Goal: Information Seeking & Learning: Compare options

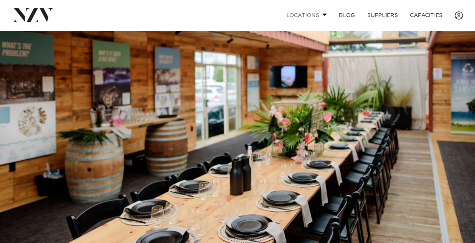
click at [320, 16] on link "Locations" at bounding box center [306, 15] width 53 height 16
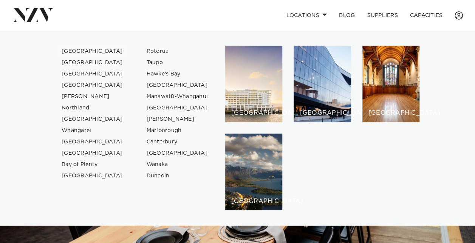
click at [77, 49] on link "[GEOGRAPHIC_DATA]" at bounding box center [93, 51] width 74 height 11
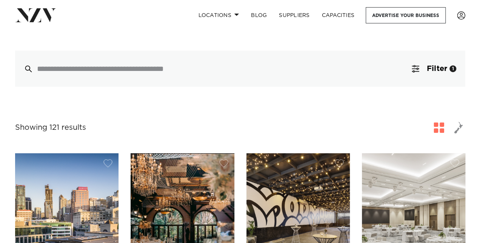
scroll to position [151, 0]
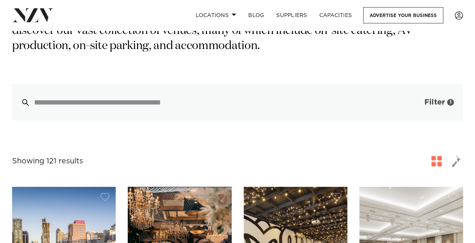
click at [427, 104] on span "Filter" at bounding box center [434, 103] width 20 height 8
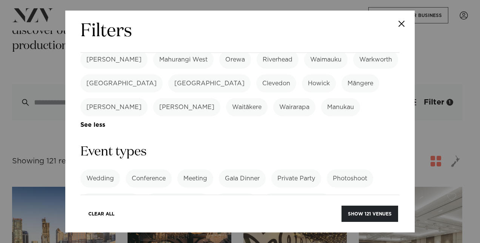
scroll to position [302, 0]
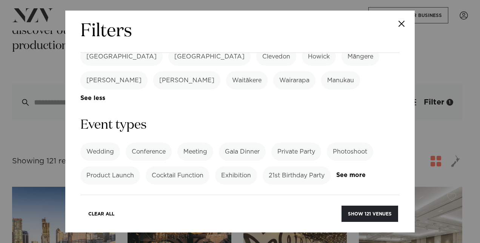
click at [300, 143] on label "Private Party" at bounding box center [297, 152] width 50 height 18
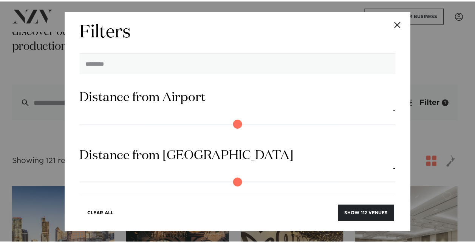
scroll to position [739, 0]
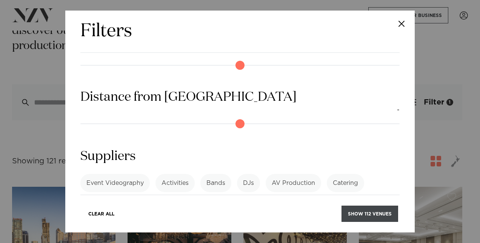
click at [365, 216] on button "Show 112 venues" at bounding box center [370, 214] width 57 height 16
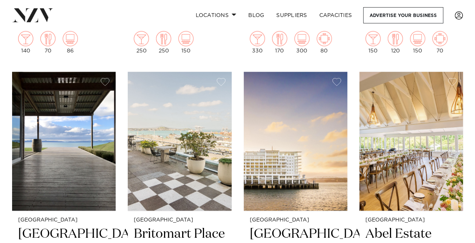
scroll to position [2001, 0]
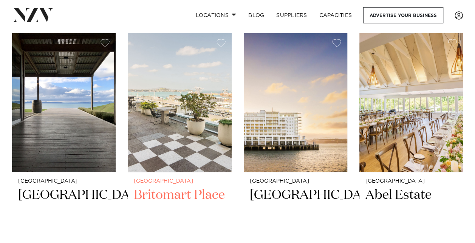
click at [175, 164] on img at bounding box center [179, 102] width 103 height 139
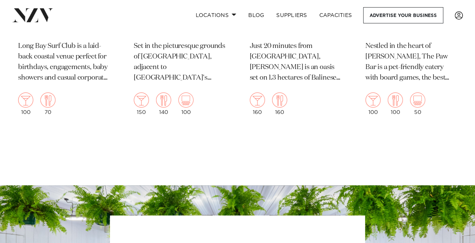
scroll to position [8534, 0]
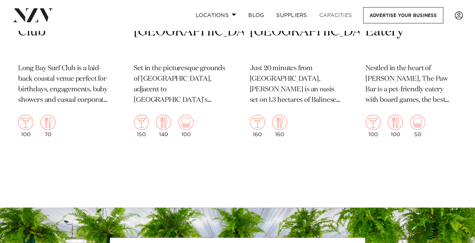
click at [324, 17] on link "Capacities" at bounding box center [335, 15] width 45 height 16
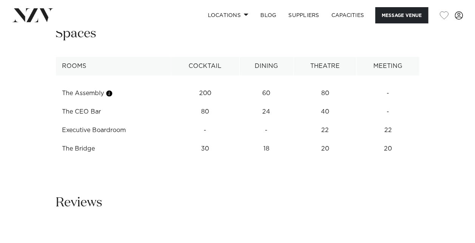
scroll to position [982, 0]
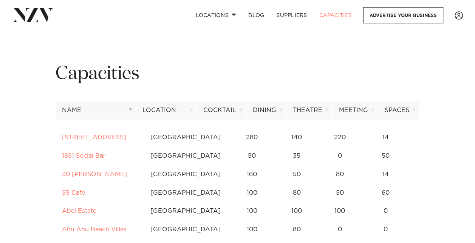
click at [234, 111] on th "Cocktail" at bounding box center [221, 110] width 49 height 19
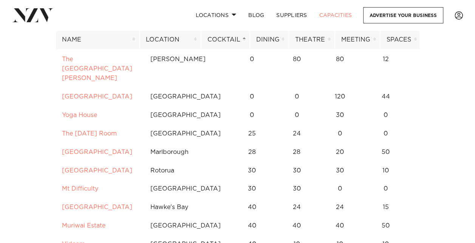
scroll to position [264, 0]
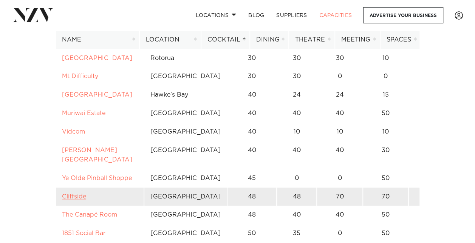
click at [79, 200] on link "Cliffside" at bounding box center [74, 197] width 24 height 6
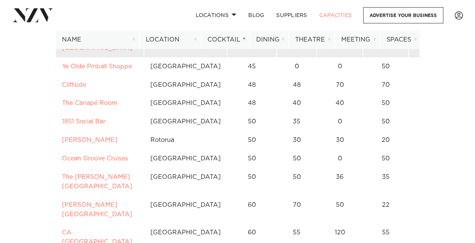
scroll to position [415, 0]
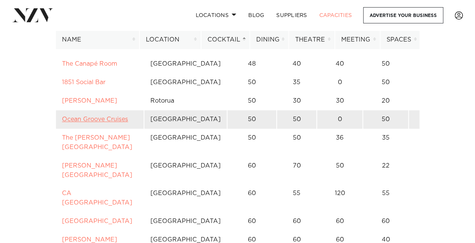
click at [99, 122] on link "Ocean Groove Cruises" at bounding box center [95, 119] width 66 height 6
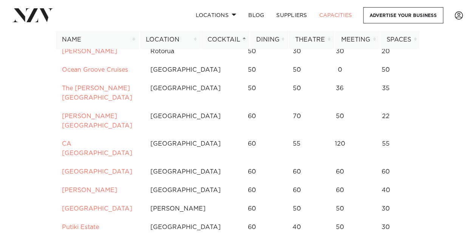
scroll to position [453, 0]
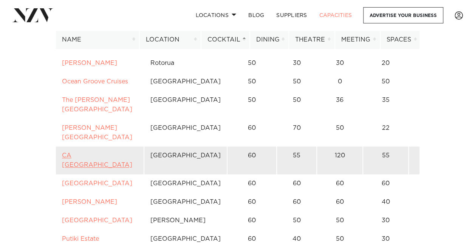
click at [96, 153] on link "CA Auckland Conference Centre" at bounding box center [97, 160] width 70 height 15
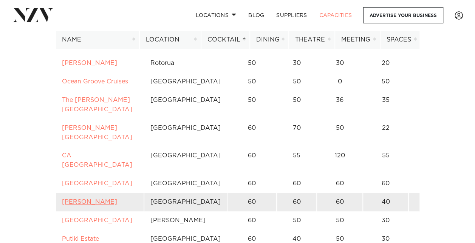
click at [88, 199] on link "Kula Muriwai" at bounding box center [89, 202] width 55 height 6
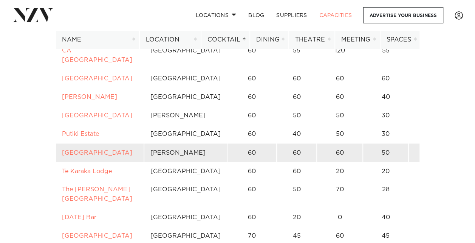
scroll to position [604, 0]
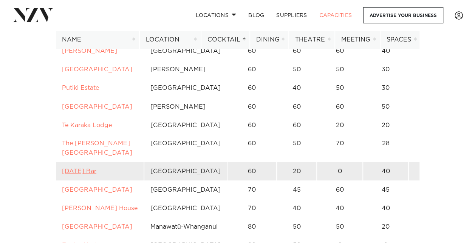
click at [90, 168] on link "[DATE] Bar" at bounding box center [79, 171] width 34 height 6
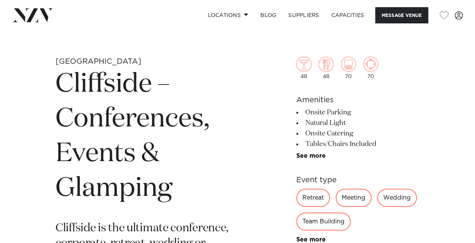
scroll to position [378, 0]
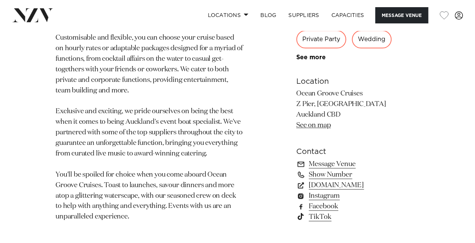
scroll to position [491, 0]
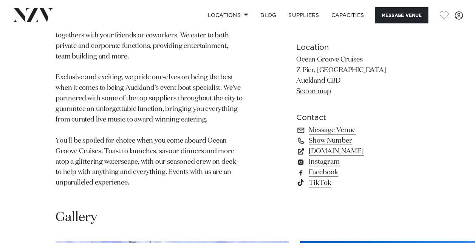
click at [318, 152] on link "www.oceangroovecruises.co.nz" at bounding box center [357, 151] width 123 height 11
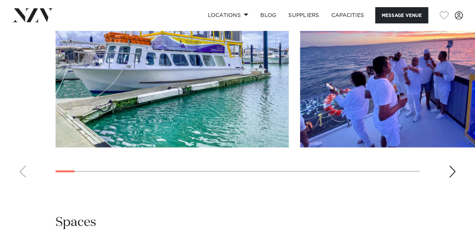
scroll to position [717, 0]
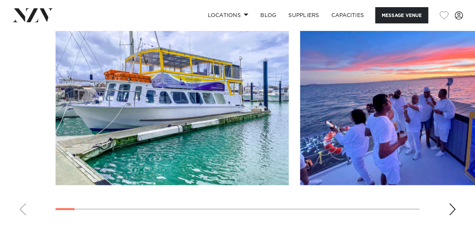
click at [448, 210] on swiper-container at bounding box center [237, 117] width 475 height 207
click at [449, 210] on div "Next slide" at bounding box center [452, 210] width 8 height 12
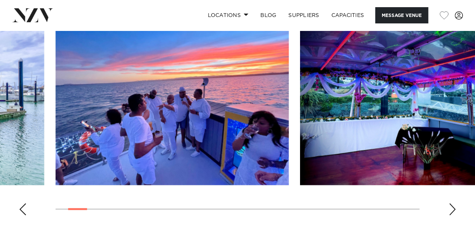
click at [449, 209] on div "Next slide" at bounding box center [452, 210] width 8 height 12
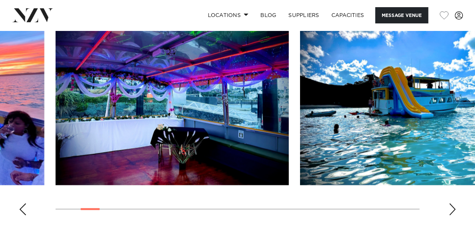
click at [449, 209] on div "Next slide" at bounding box center [452, 210] width 8 height 12
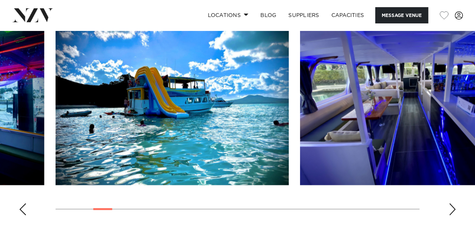
click at [449, 209] on div "Next slide" at bounding box center [452, 210] width 8 height 12
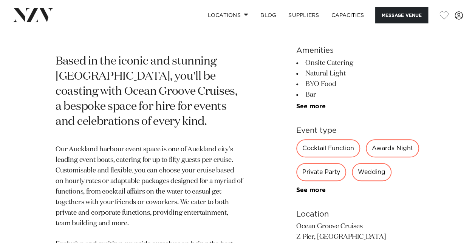
scroll to position [302, 0]
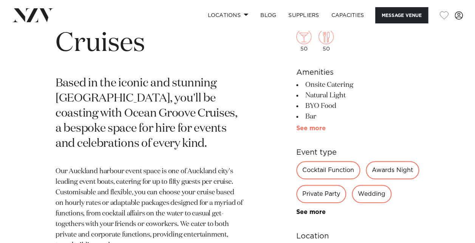
click at [312, 126] on link "See more" at bounding box center [325, 129] width 59 height 6
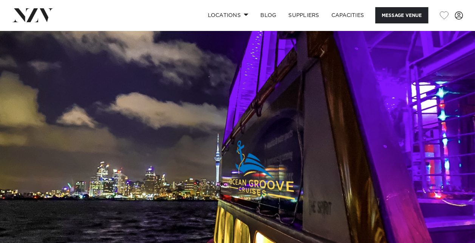
scroll to position [151, 0]
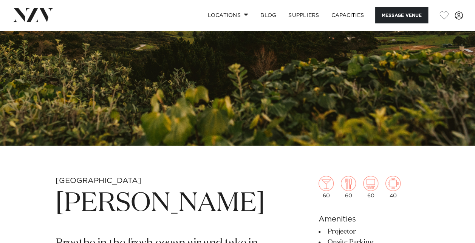
scroll to position [189, 0]
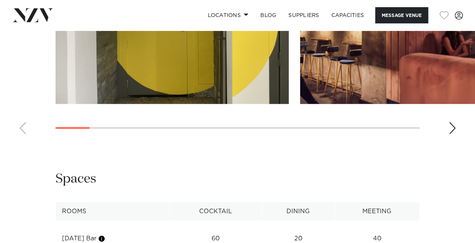
scroll to position [642, 0]
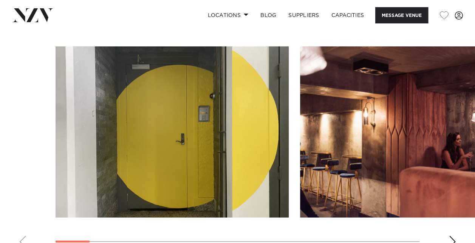
click at [454, 236] on div "Next slide" at bounding box center [452, 242] width 8 height 12
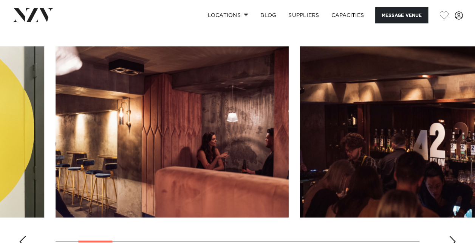
click at [454, 236] on div "Next slide" at bounding box center [452, 242] width 8 height 12
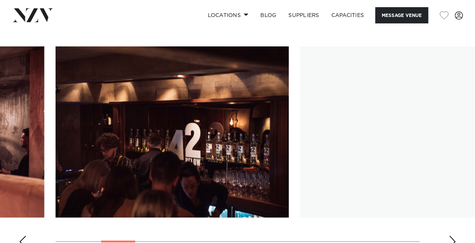
click at [454, 236] on div "Next slide" at bounding box center [452, 242] width 8 height 12
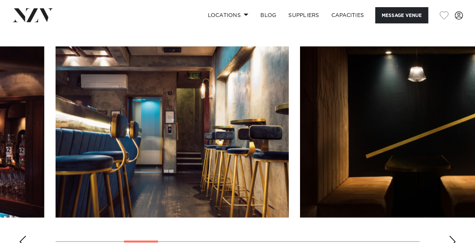
click at [454, 236] on div "Next slide" at bounding box center [452, 242] width 8 height 12
